Goal: Task Accomplishment & Management: Use online tool/utility

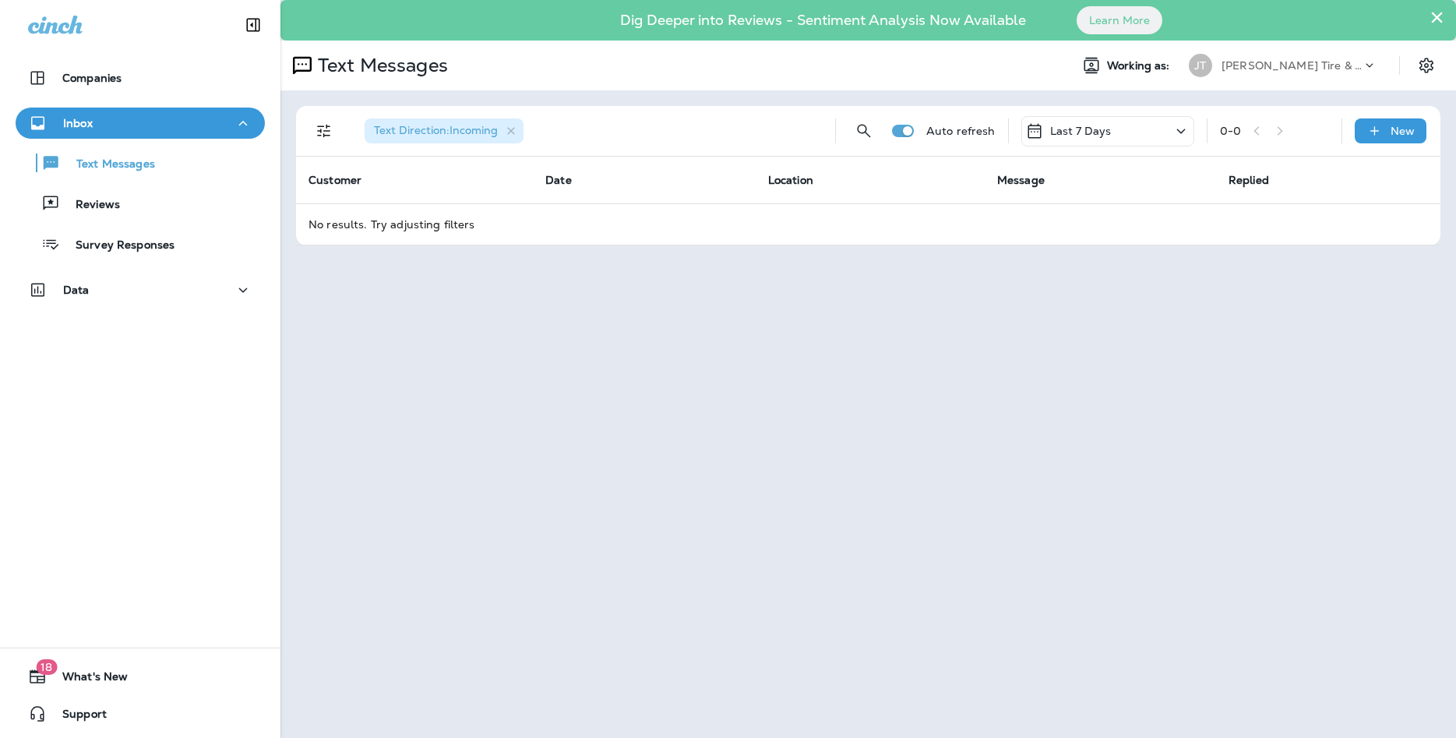
click at [96, 220] on div "Text Messages Reviews Survey Responses" at bounding box center [140, 200] width 249 height 122
click at [110, 204] on p "Reviews" at bounding box center [90, 205] width 60 height 15
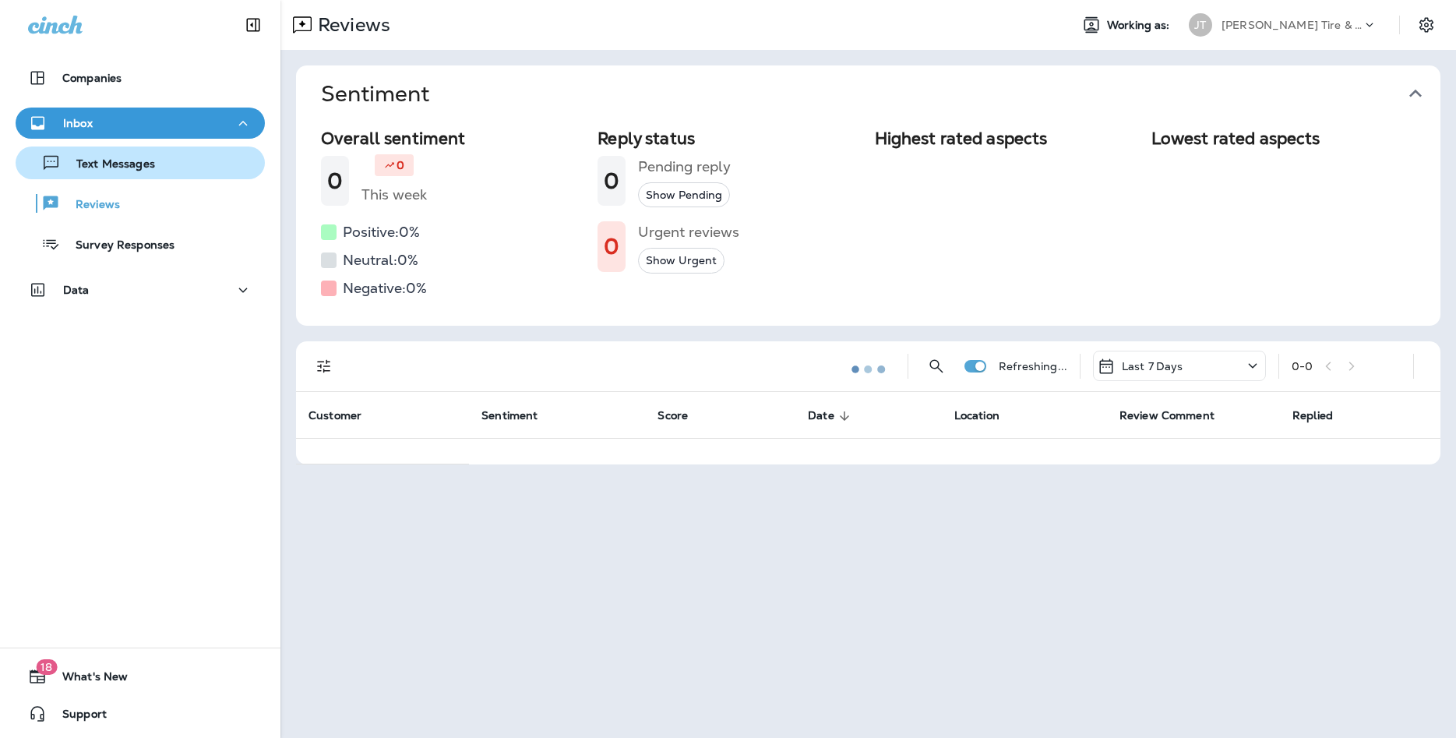
click at [128, 168] on p "Text Messages" at bounding box center [108, 164] width 94 height 15
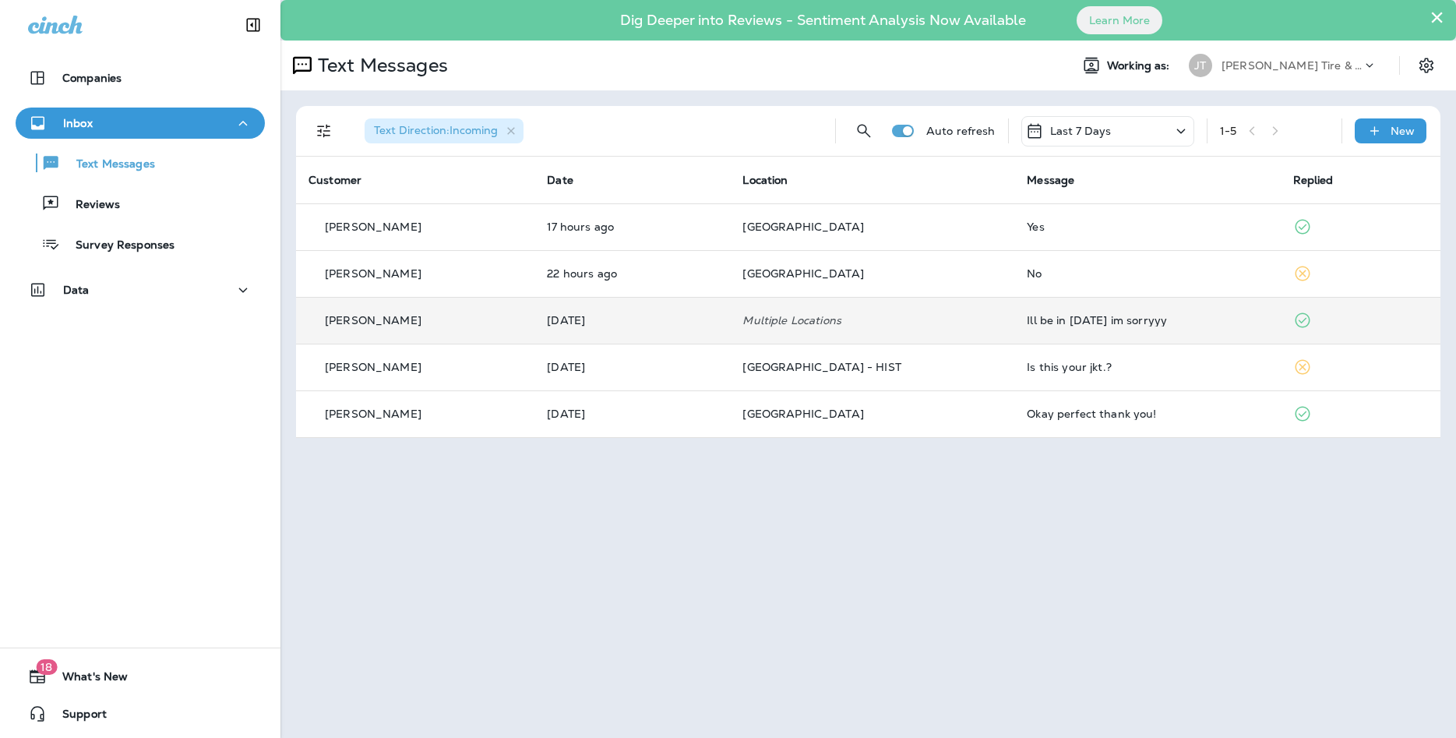
click at [413, 319] on div "[PERSON_NAME]" at bounding box center [415, 320] width 213 height 16
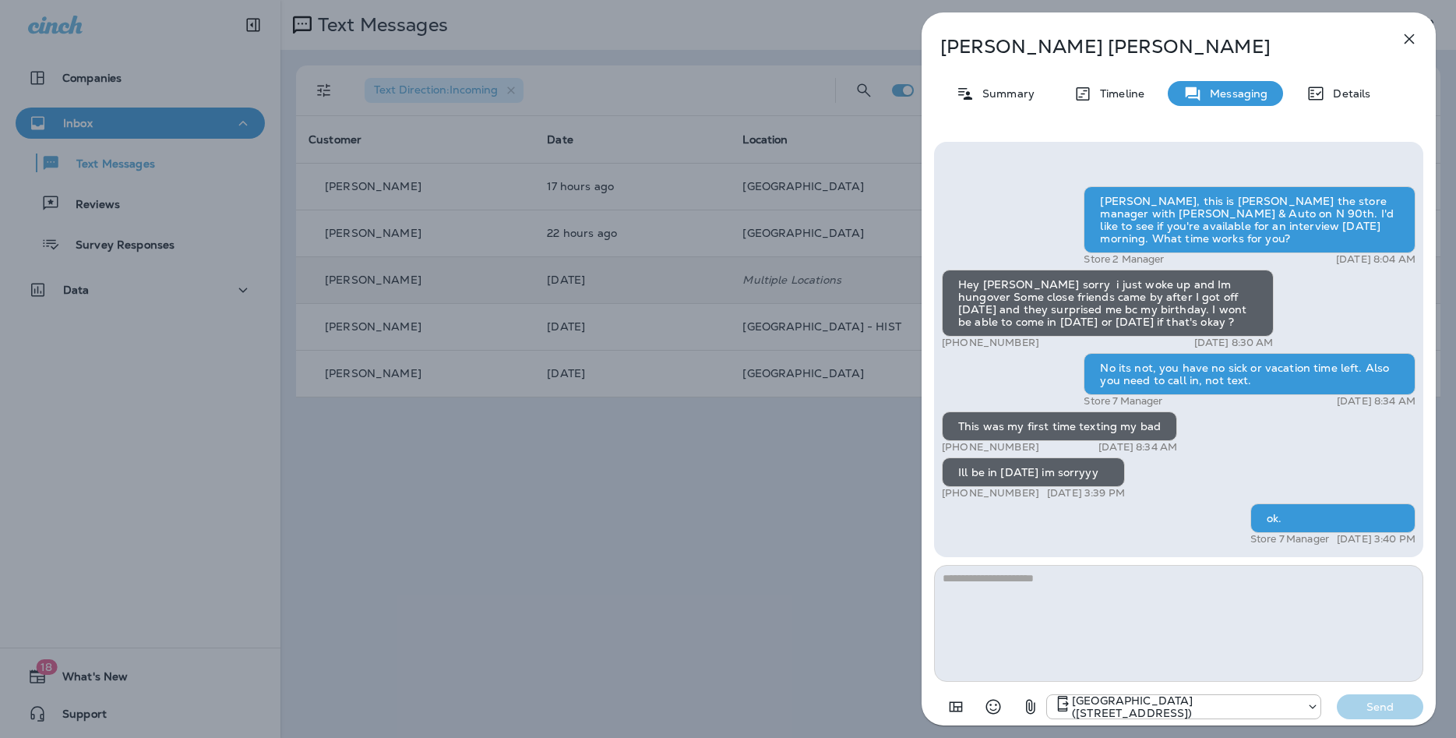
click at [1404, 38] on icon "button" at bounding box center [1409, 39] width 19 height 19
